Goal: Information Seeking & Learning: Learn about a topic

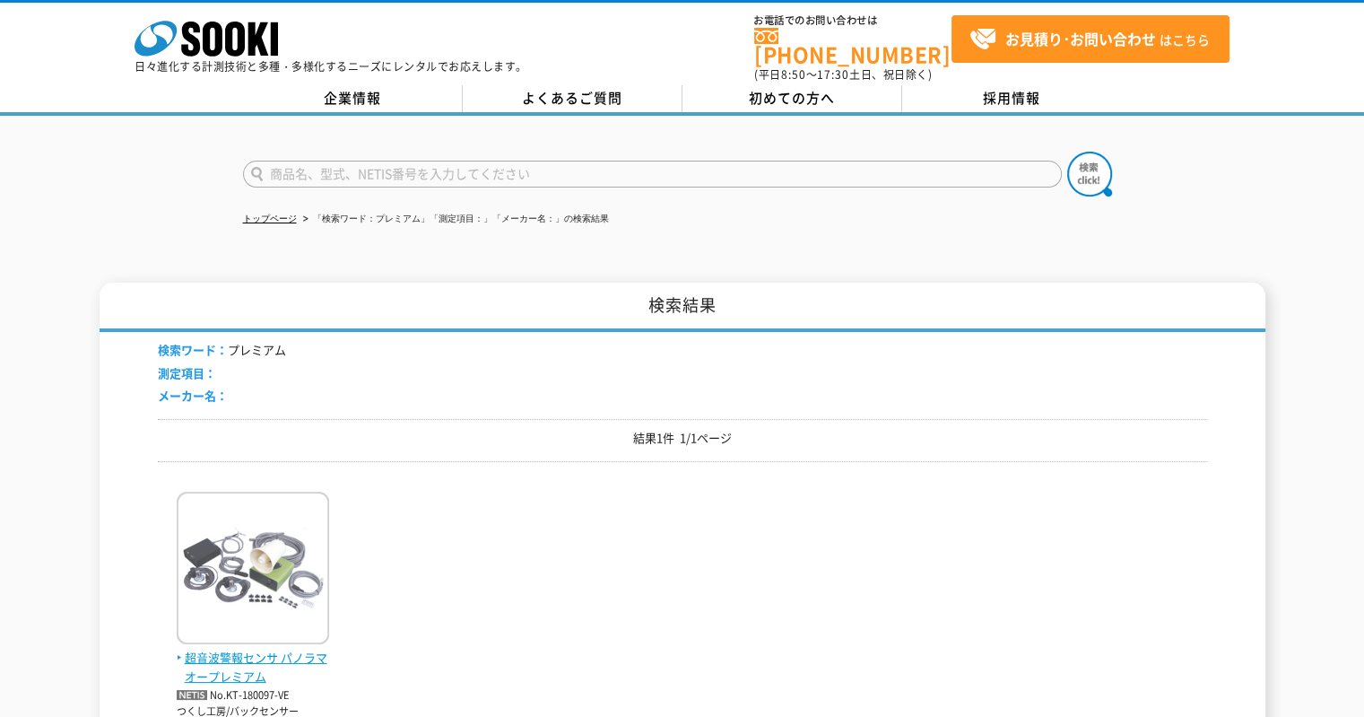
click at [230, 546] on img at bounding box center [253, 569] width 152 height 157
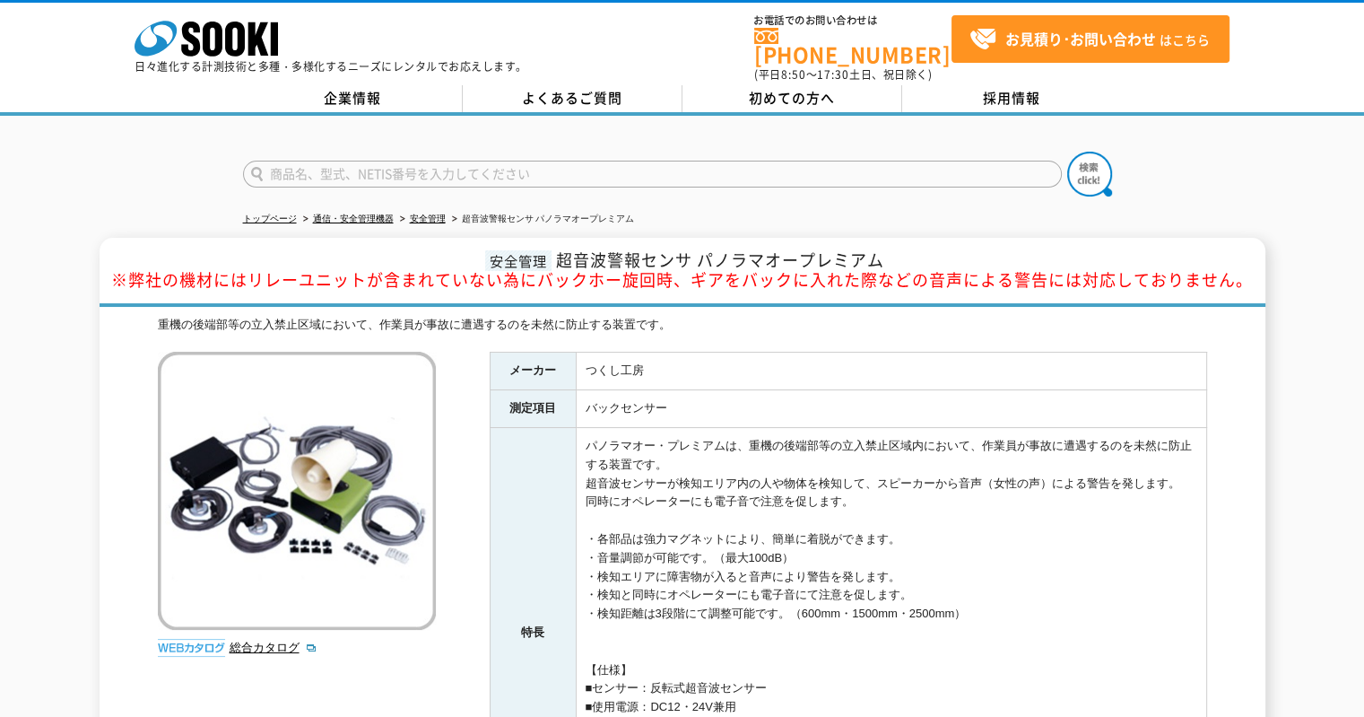
click at [410, 178] on form at bounding box center [682, 177] width 879 height 50
click at [405, 161] on input "text" at bounding box center [652, 174] width 819 height 27
type input "ハッと"
click at [1067, 152] on button at bounding box center [1089, 174] width 45 height 45
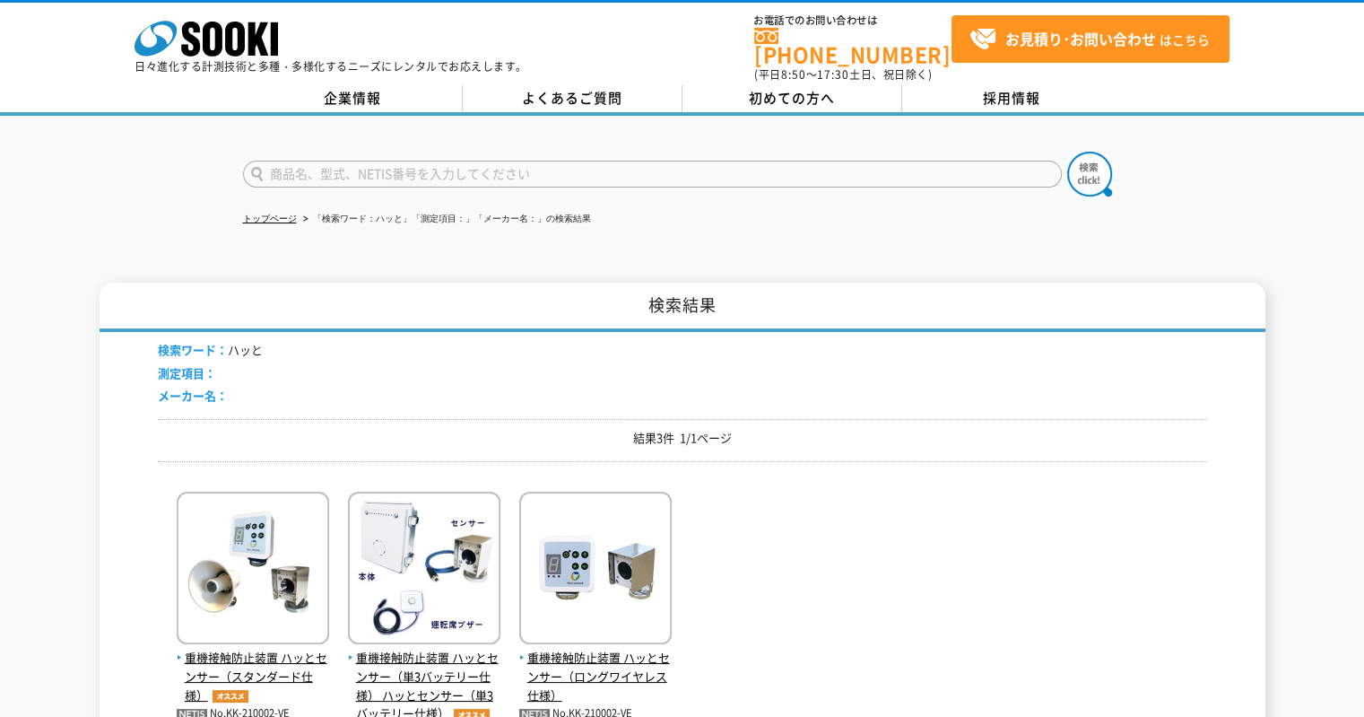
drag, startPoint x: 1026, startPoint y: 135, endPoint x: 1039, endPoint y: 136, distance: 13.5
click at [1028, 135] on div at bounding box center [682, 159] width 1364 height 86
click at [298, 656] on span "重機接触防止装置 ハッとセンサー（スタンダード仕様）" at bounding box center [253, 676] width 152 height 56
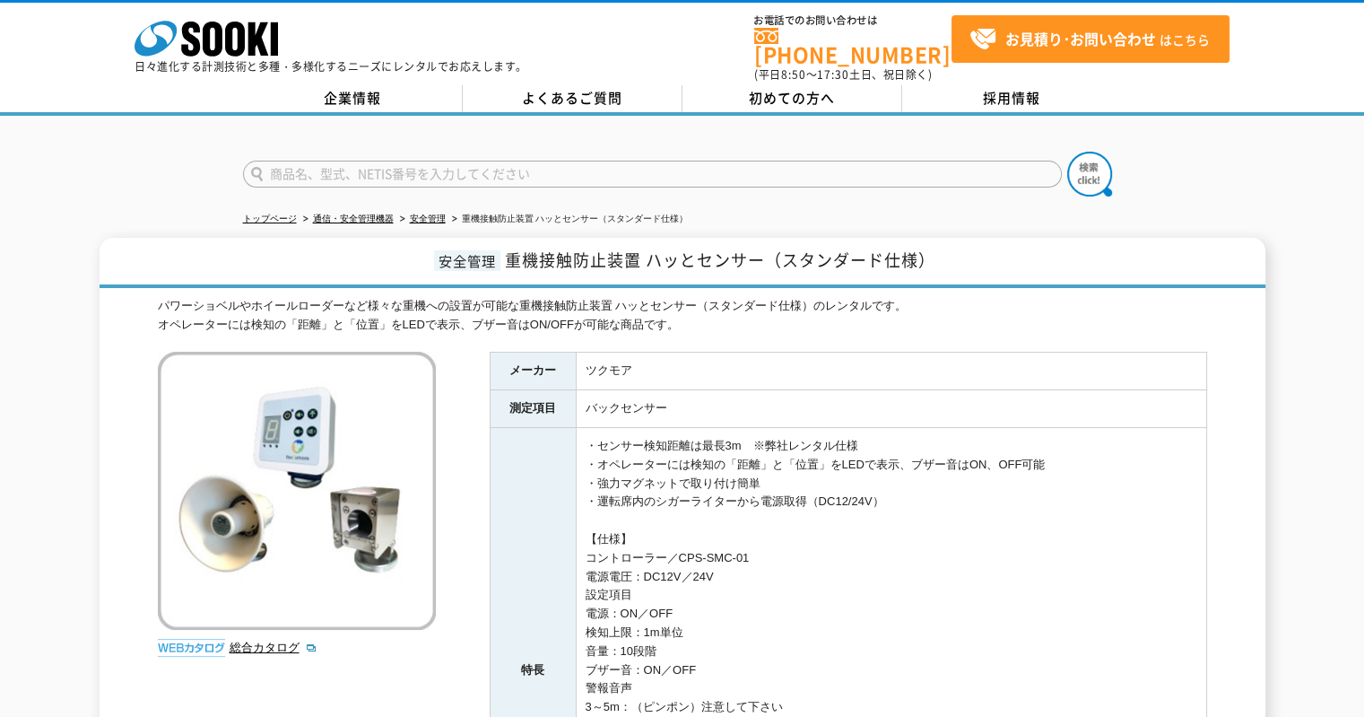
click at [496, 152] on form at bounding box center [682, 177] width 879 height 50
click at [502, 161] on input "text" at bounding box center [652, 174] width 819 height 27
type input "HERIMA"
click at [1067, 152] on button at bounding box center [1089, 174] width 45 height 45
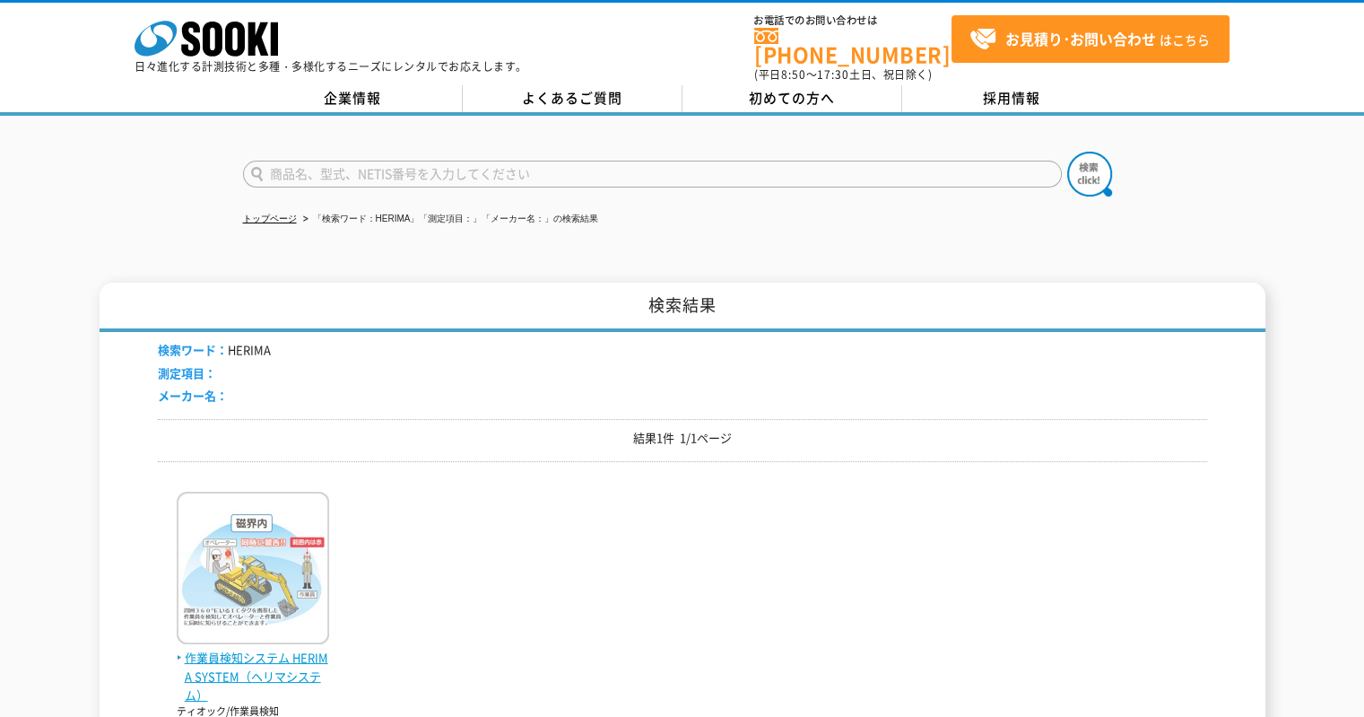
click at [276, 543] on img at bounding box center [253, 569] width 152 height 157
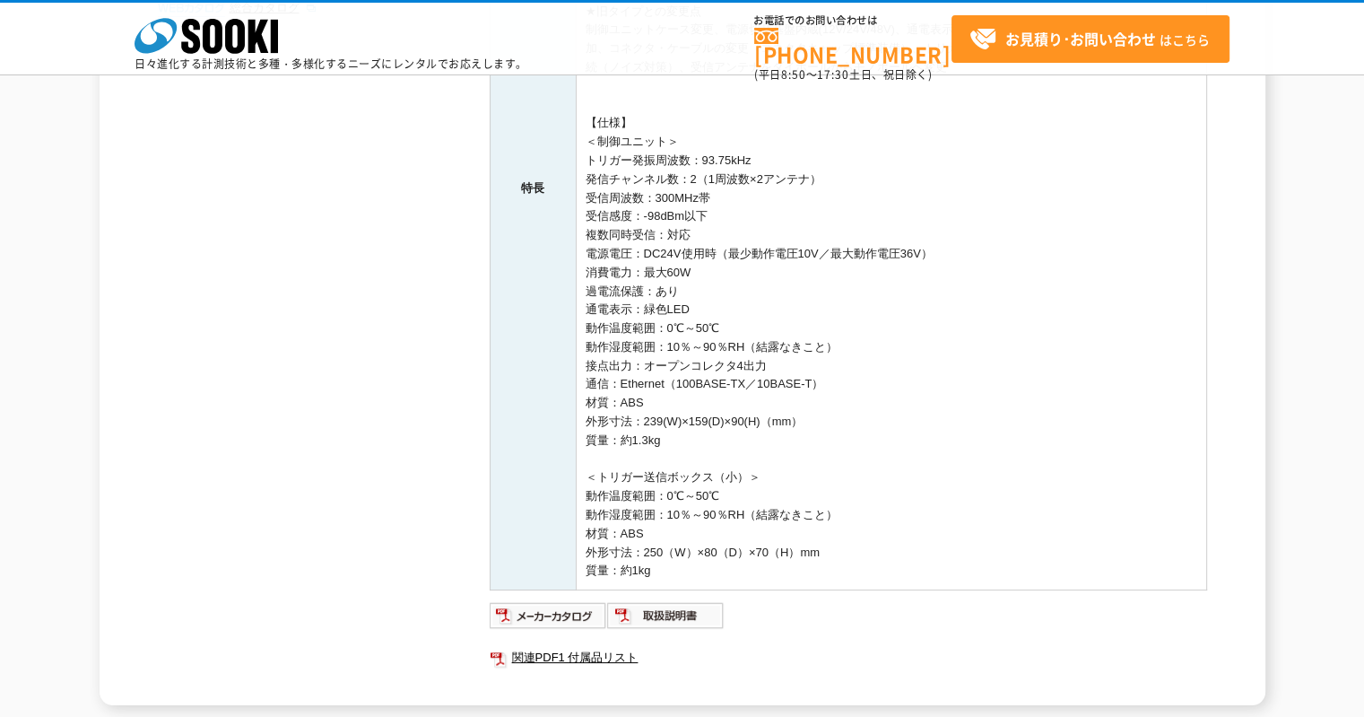
scroll to position [718, 0]
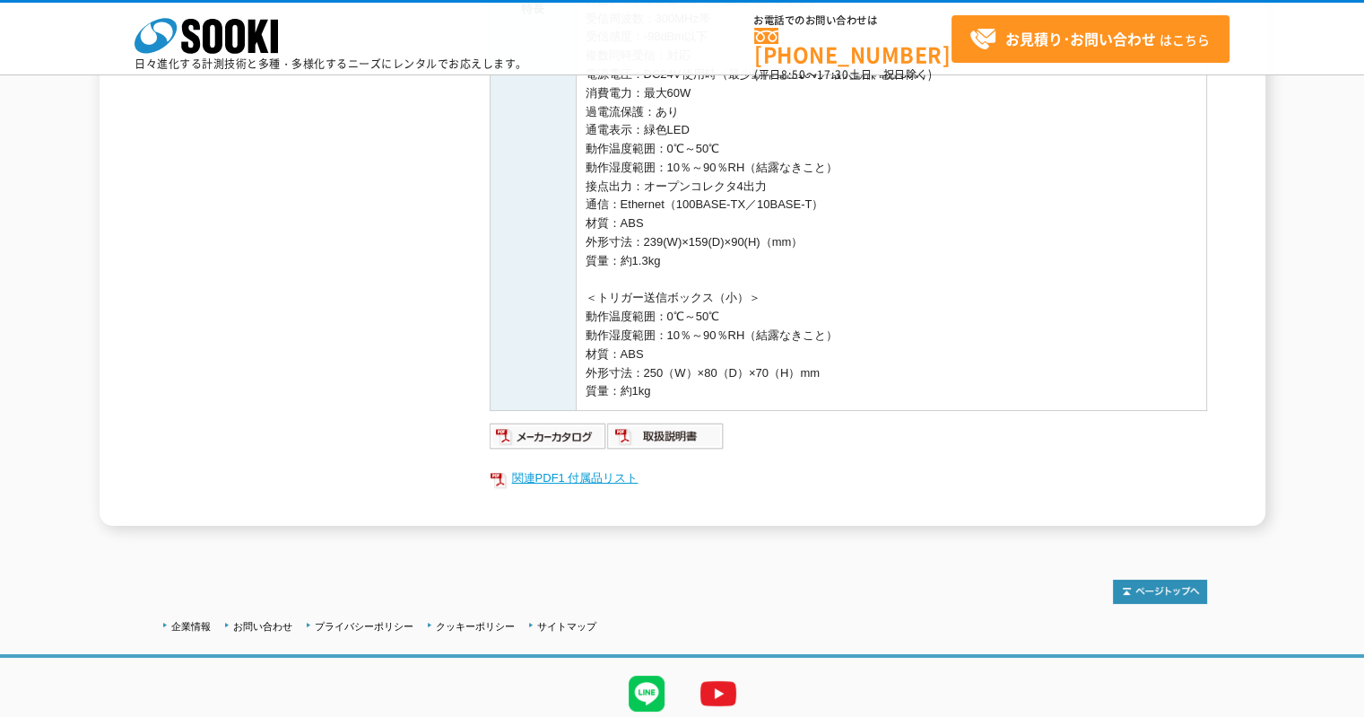
click at [579, 476] on link "関連PDF1 付属品リスト" at bounding box center [849, 477] width 718 height 23
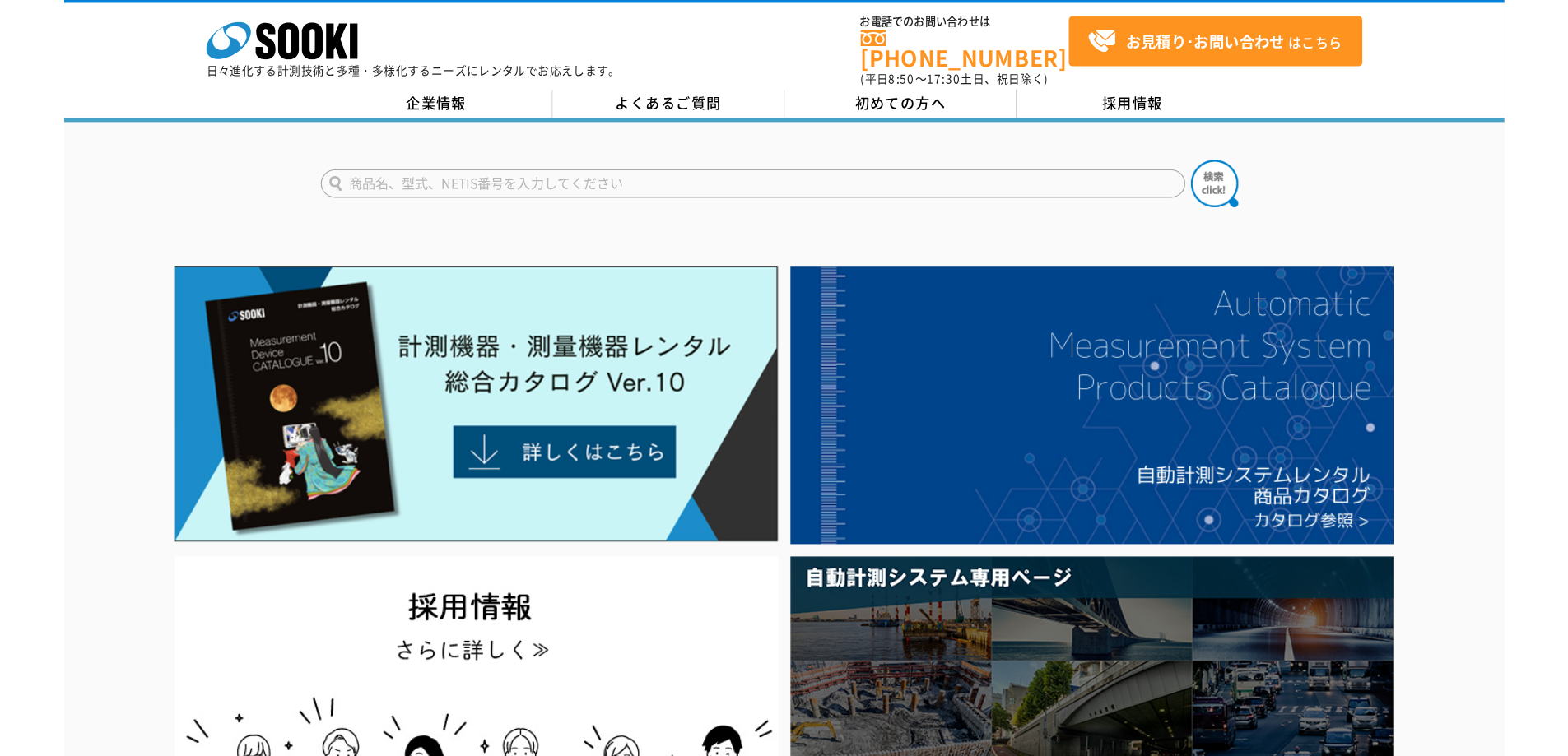
scroll to position [247, 0]
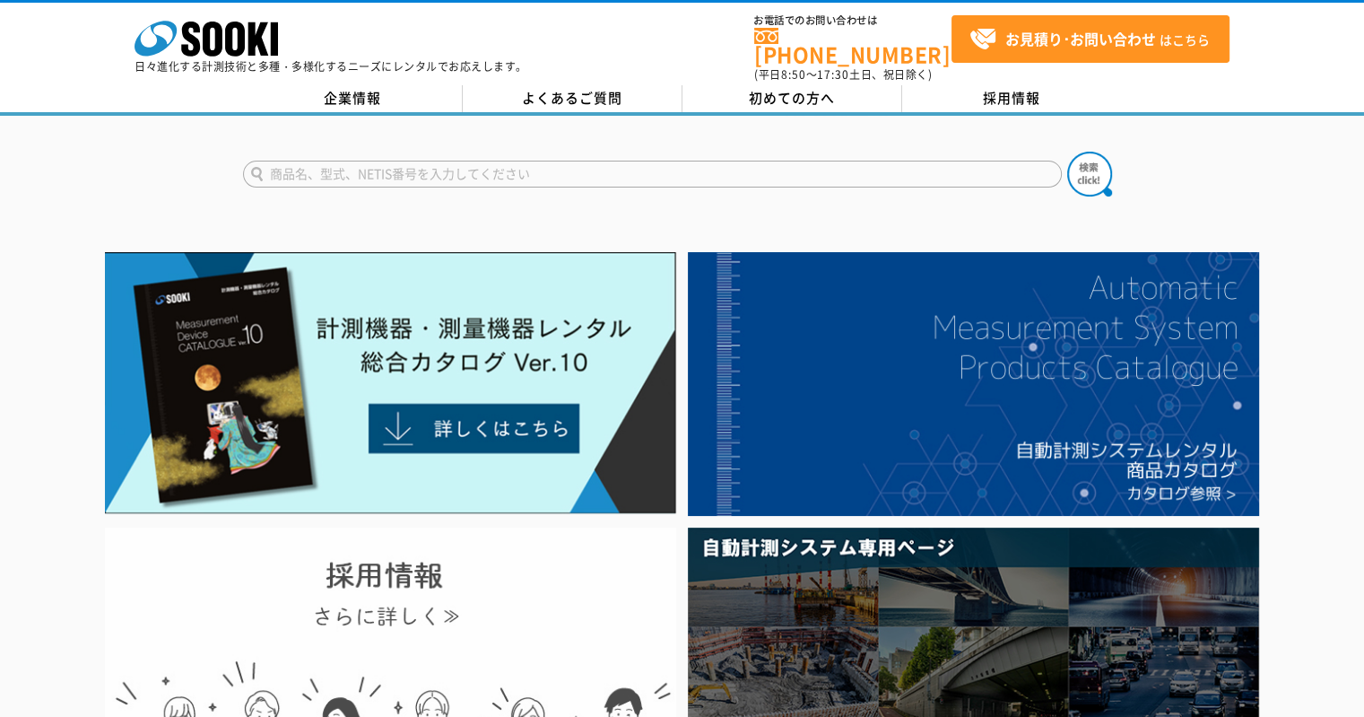
click at [475, 566] on img at bounding box center [390, 675] width 571 height 297
